Goal: Transaction & Acquisition: Purchase product/service

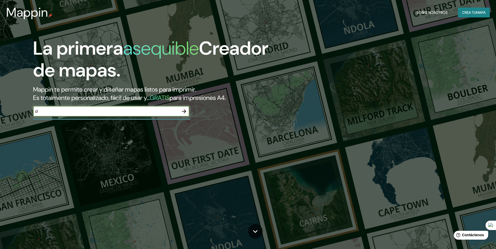
type input "d"
click at [184, 112] on icon "button" at bounding box center [184, 111] width 6 height 6
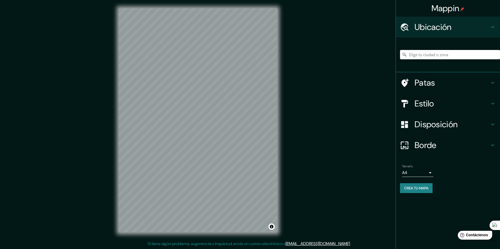
click at [424, 52] on input "Elige tu ciudad o zona" at bounding box center [450, 54] width 100 height 9
type input "Acassuso, [GEOGRAPHIC_DATA], [GEOGRAPHIC_DATA]"
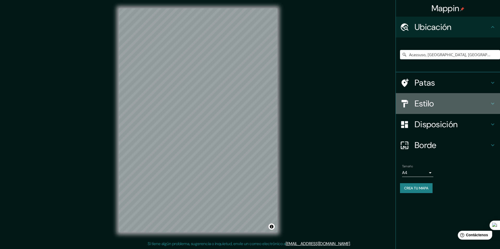
click at [434, 101] on font "Estilo" at bounding box center [425, 103] width 20 height 11
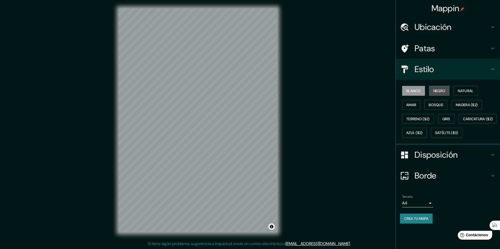
click at [446, 93] on font "Negro" at bounding box center [439, 91] width 12 height 5
click at [460, 88] on font "Natural" at bounding box center [466, 91] width 16 height 7
click at [435, 136] on font "Satélite ($3)" at bounding box center [446, 132] width 23 height 7
